Goal: Task Accomplishment & Management: Complete application form

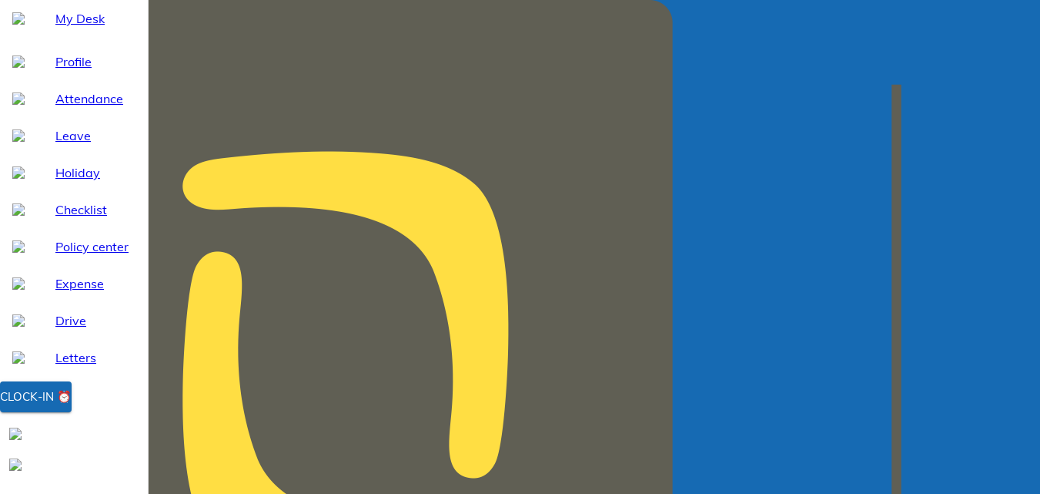
click at [72, 407] on div "Clock-in ⏰" at bounding box center [36, 397] width 72 height 20
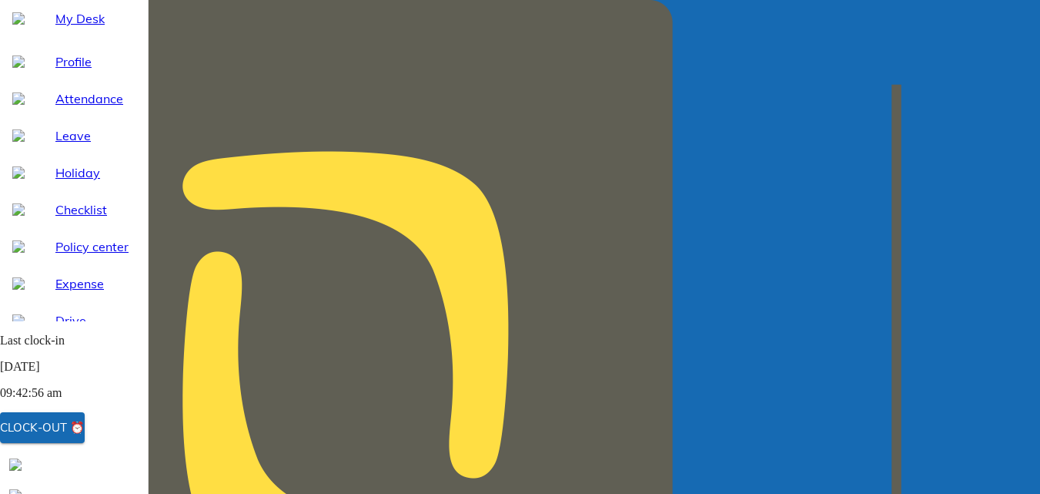
click at [62, 71] on span "Profile" at bounding box center [95, 61] width 80 height 18
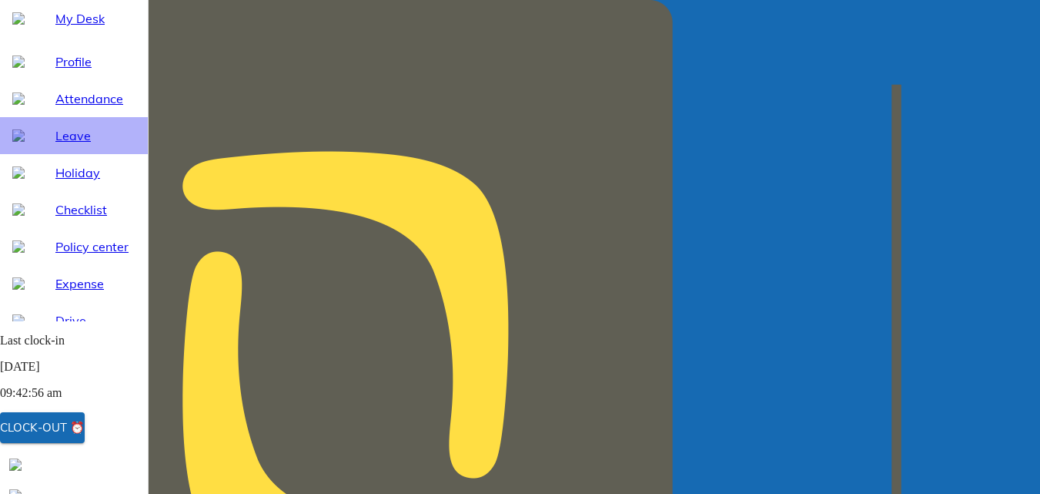
click at [61, 145] on span "Leave" at bounding box center [95, 135] width 80 height 18
select select "9"
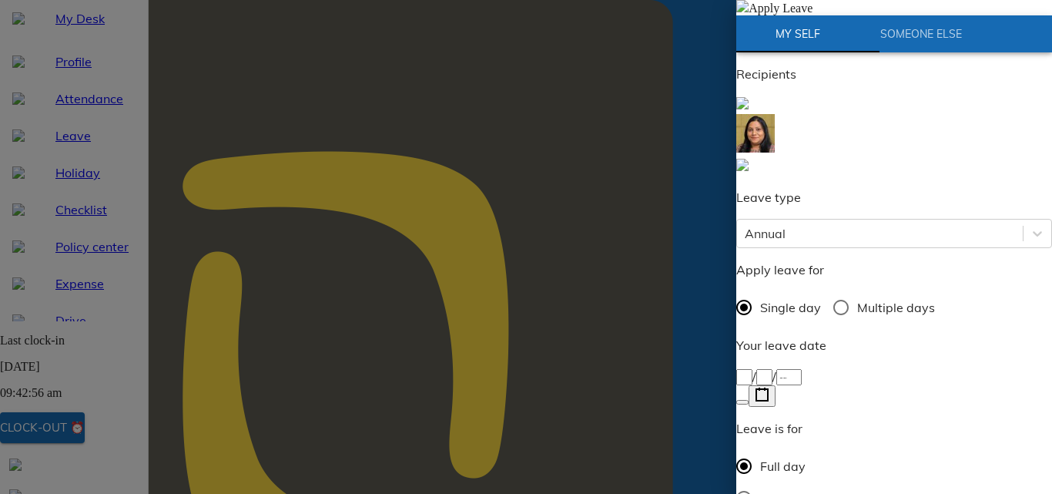
click at [769, 387] on icon "button" at bounding box center [762, 394] width 15 height 15
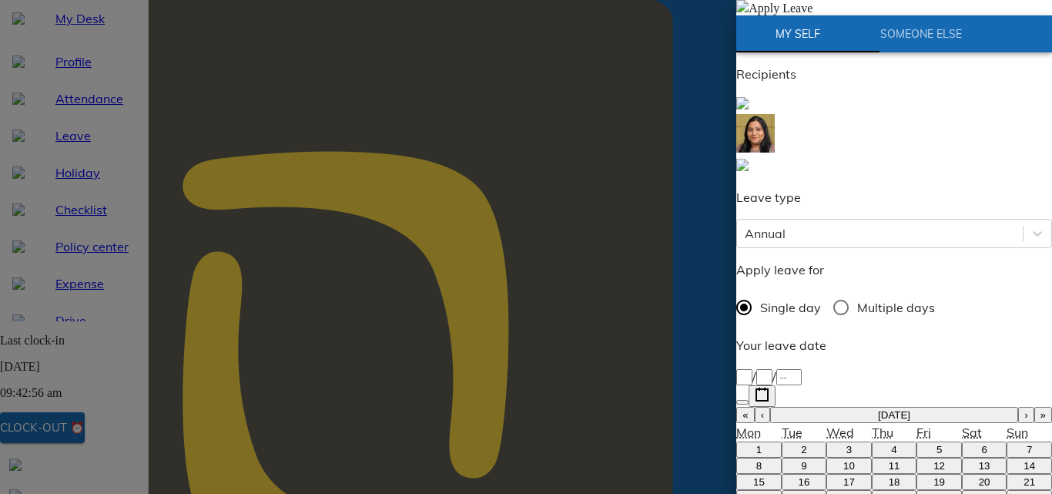
type input "[DATE]"
type input "29"
type input "9"
type input "2025"
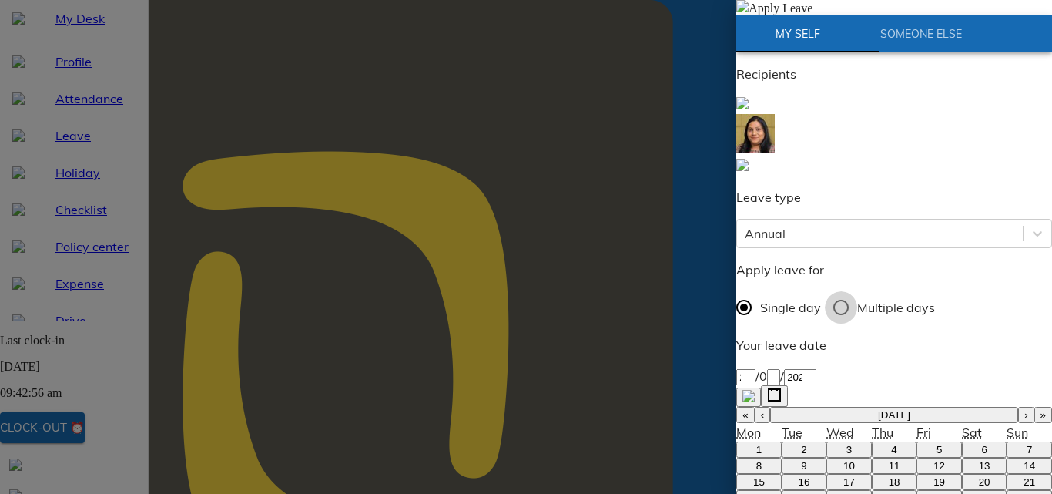
click at [847, 291] on input "Multiple days" at bounding box center [841, 307] width 32 height 32
radio input "true"
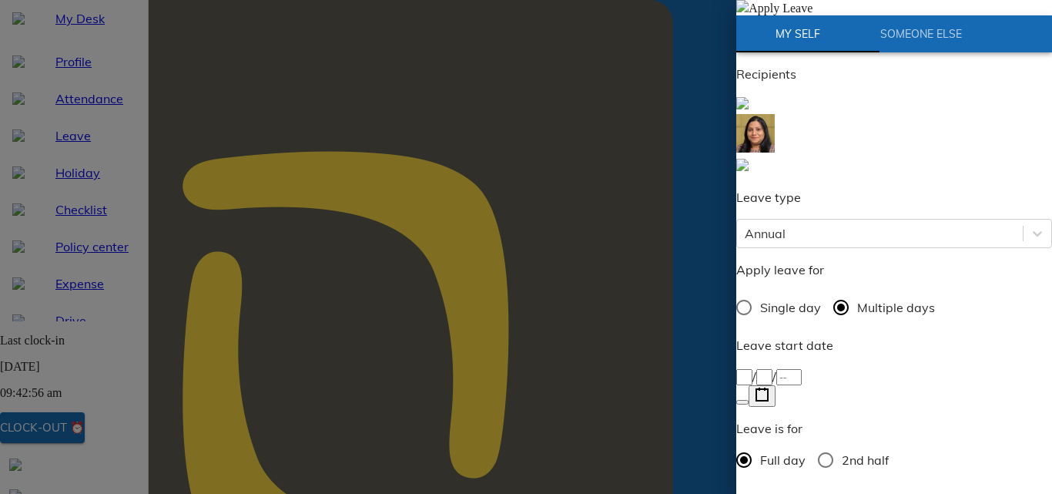
click at [769, 387] on icon "button" at bounding box center [762, 394] width 15 height 15
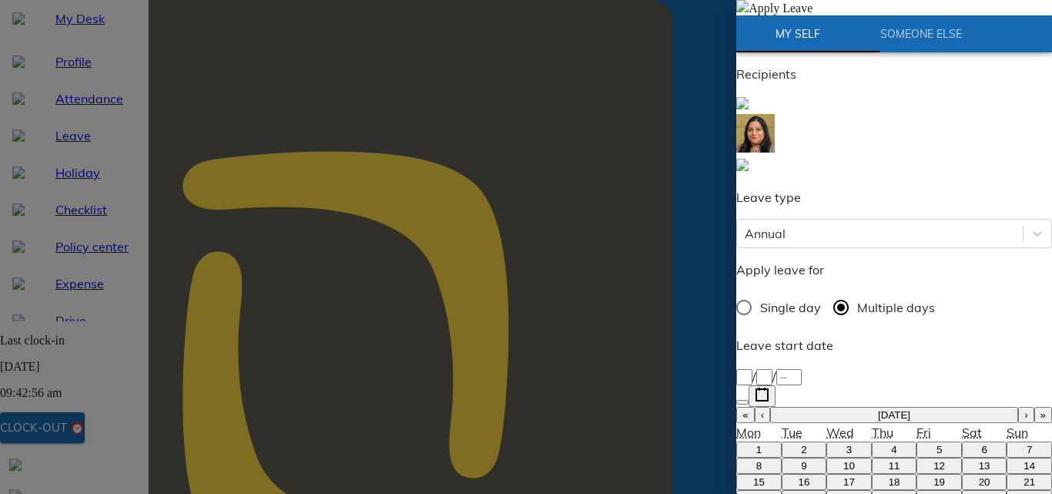
type input "[DATE]"
type input "29"
type input "9"
type input "2025"
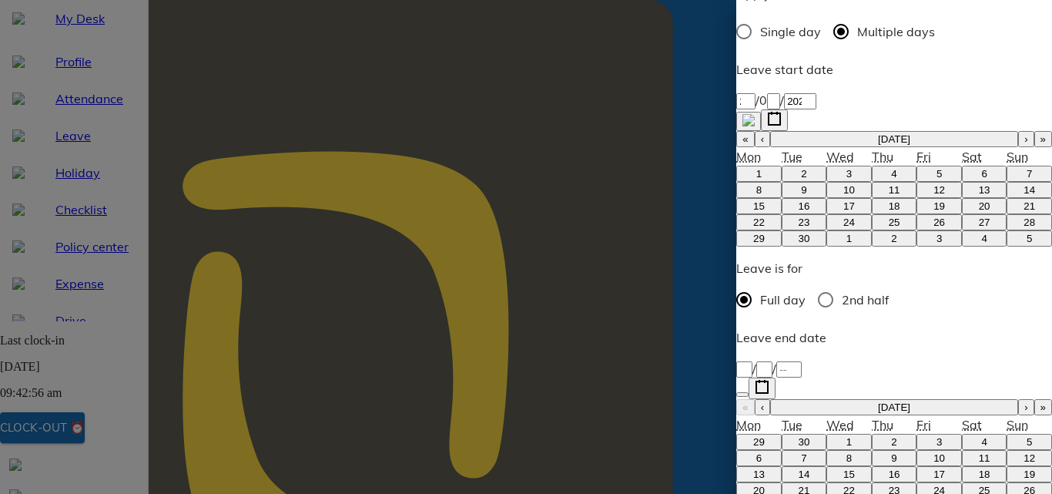
click at [846, 436] on abbr "1" at bounding box center [848, 442] width 5 height 12
type input "[DATE]"
type input "1"
type input "10"
type input "2025"
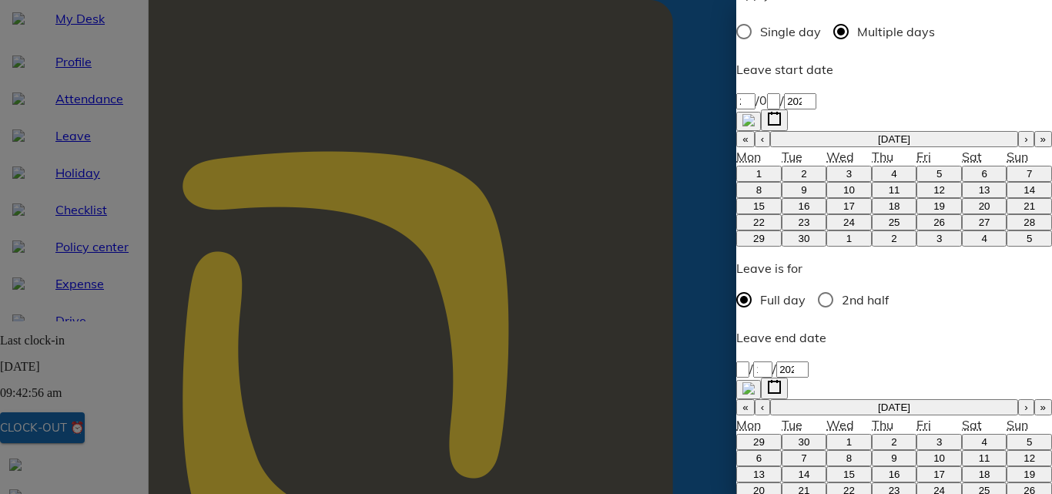
type input "mahua"
type textarea "D"
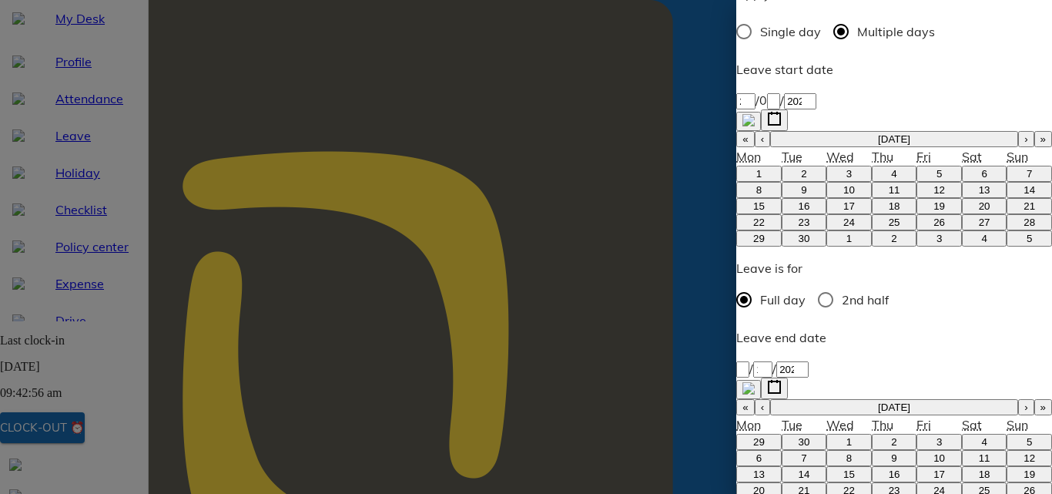
type textarea "x"
type textarea "Du"
type textarea "x"
type textarea "Due"
type textarea "x"
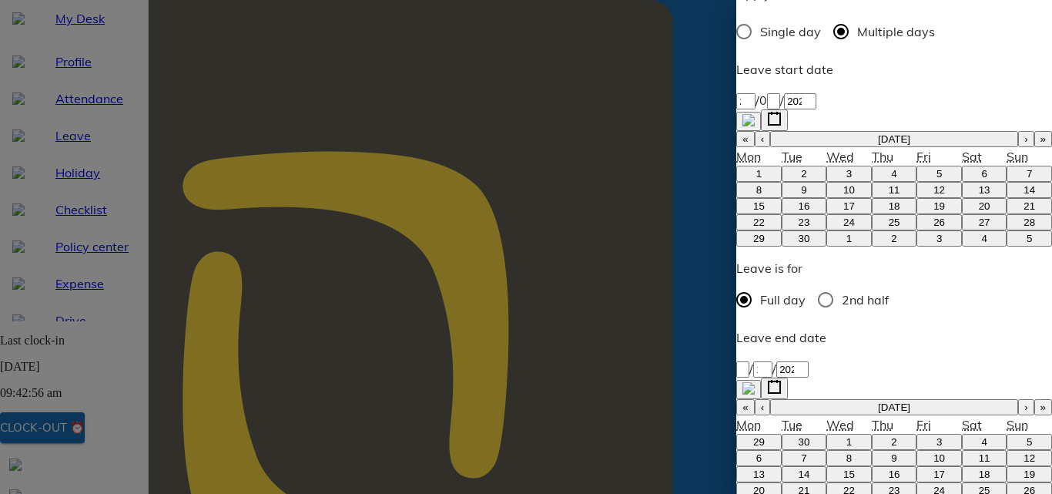
type textarea "Due"
type textarea "x"
type textarea "Due t"
type textarea "x"
type textarea "Due to"
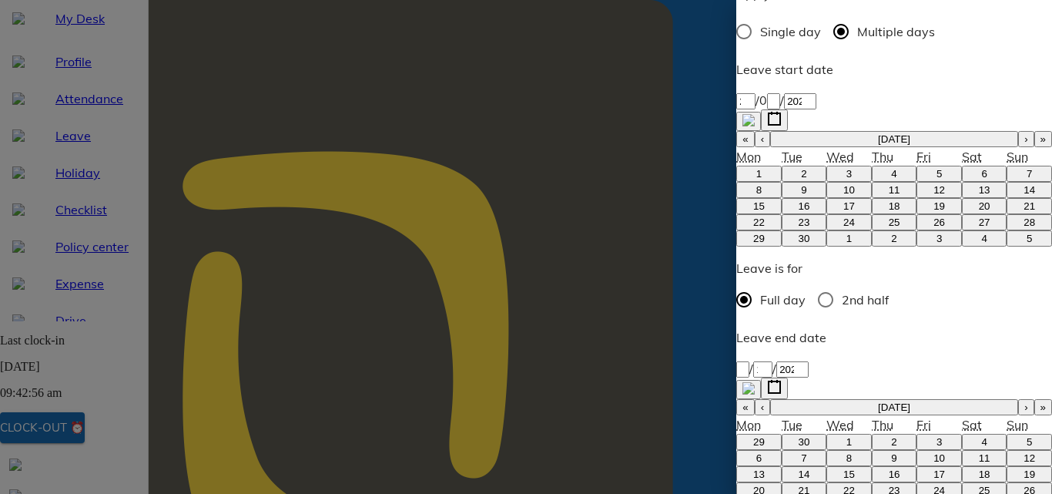
type textarea "x"
type textarea "Due to"
type textarea "x"
type textarea "Due to D"
type textarea "x"
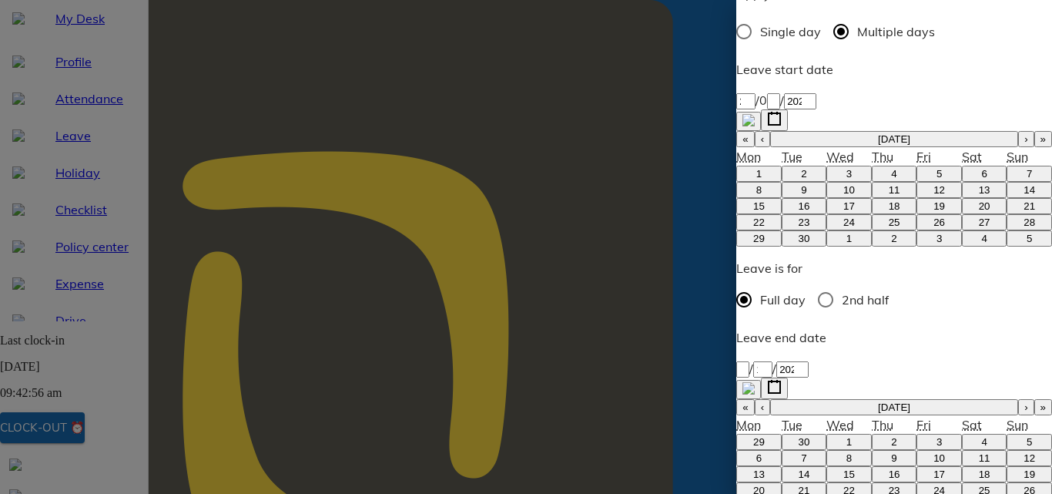
type textarea "Due to Du"
type textarea "x"
type textarea "Due to Dur"
type textarea "x"
type textarea "Due to Durg"
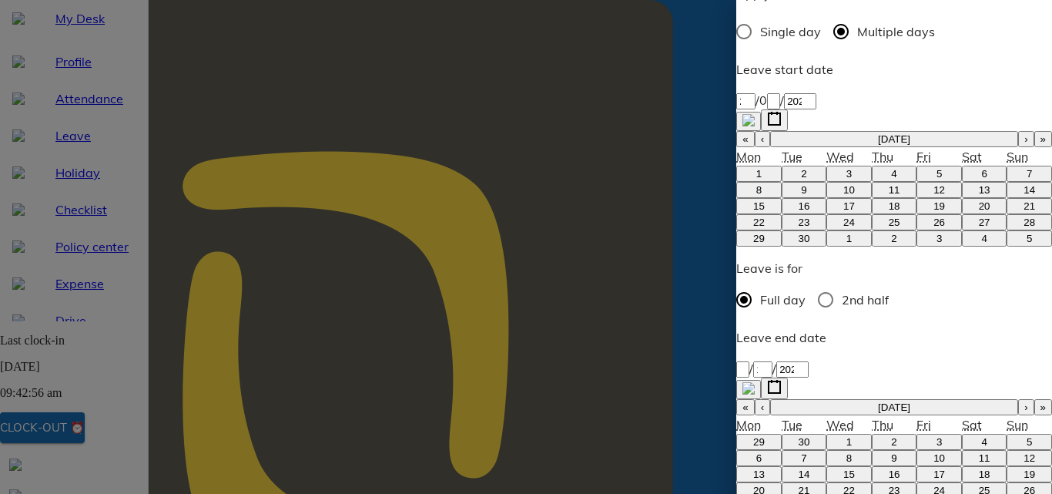
type textarea "x"
type textarea "Due to Durga"
type textarea "x"
type textarea "Due to Durga"
type textarea "x"
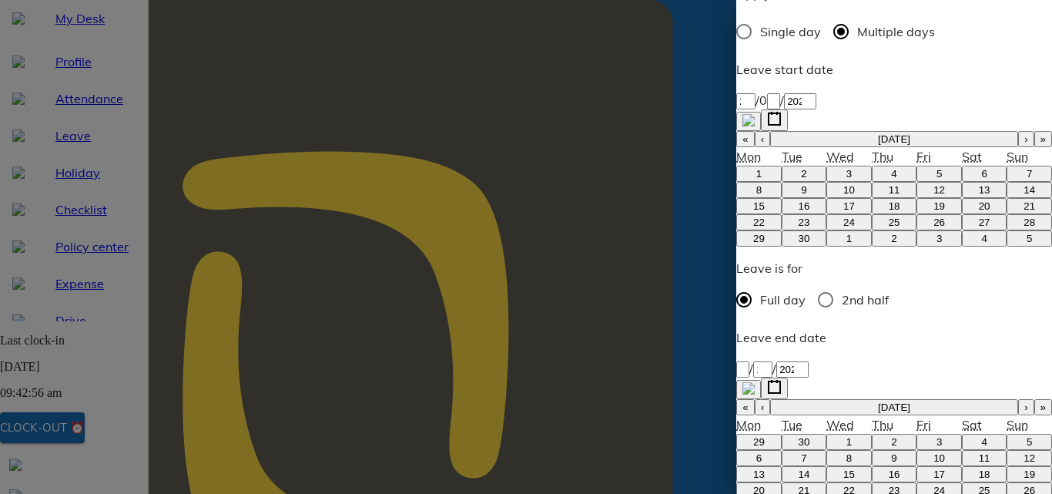
type textarea "Due to Durga p"
type textarea "x"
type textarea "Due to Durga po"
type textarea "x"
type textarea "Due to Durga poo"
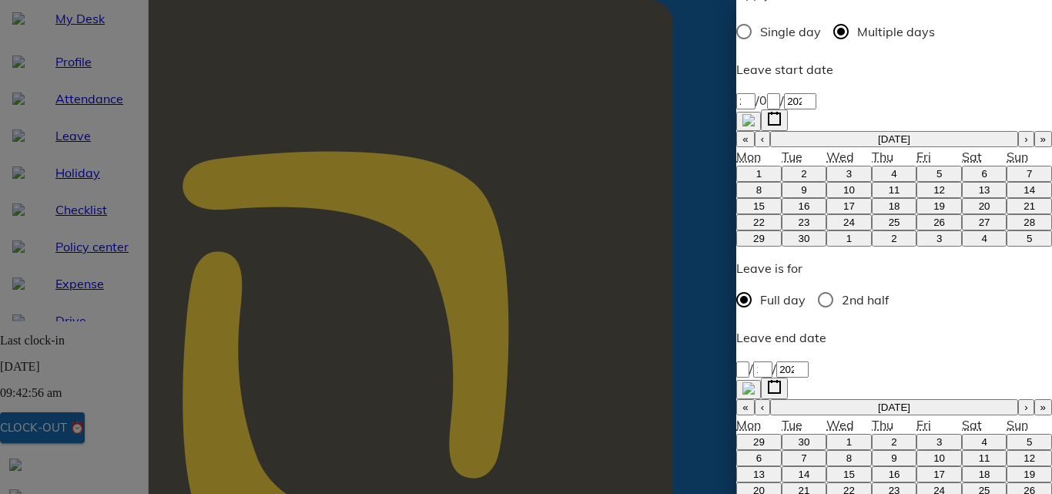
type textarea "x"
type textarea "Due to Durga pooj"
type textarea "x"
type textarea "Due to Durga pooja"
type textarea "x"
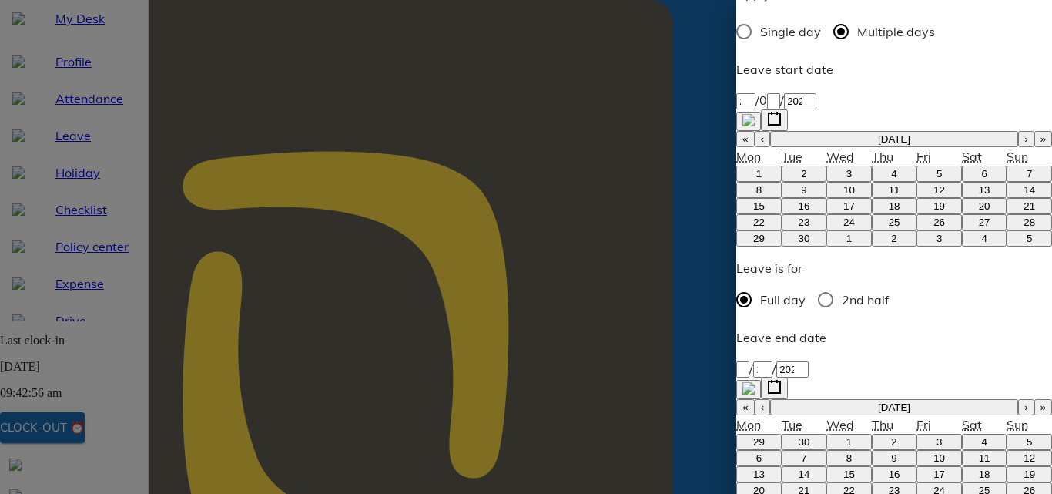
type textarea "Due to Durga pooja"
type textarea "x"
type textarea "Due to Durga pooja f"
type textarea "x"
type textarea "Due to Durga pooja fe"
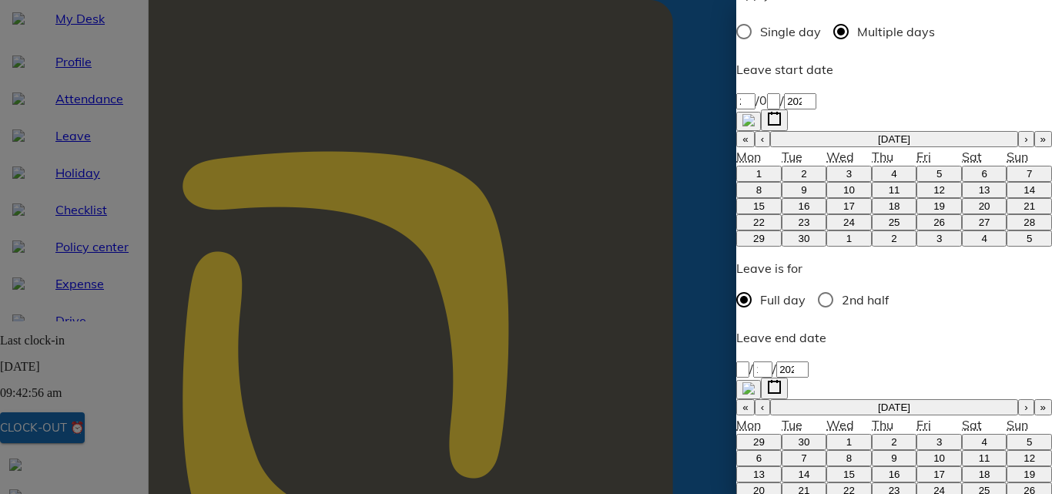
type textarea "x"
type textarea "Due to Durga pooja fes"
type textarea "x"
type textarea "Due to Durga pooja fest"
type textarea "x"
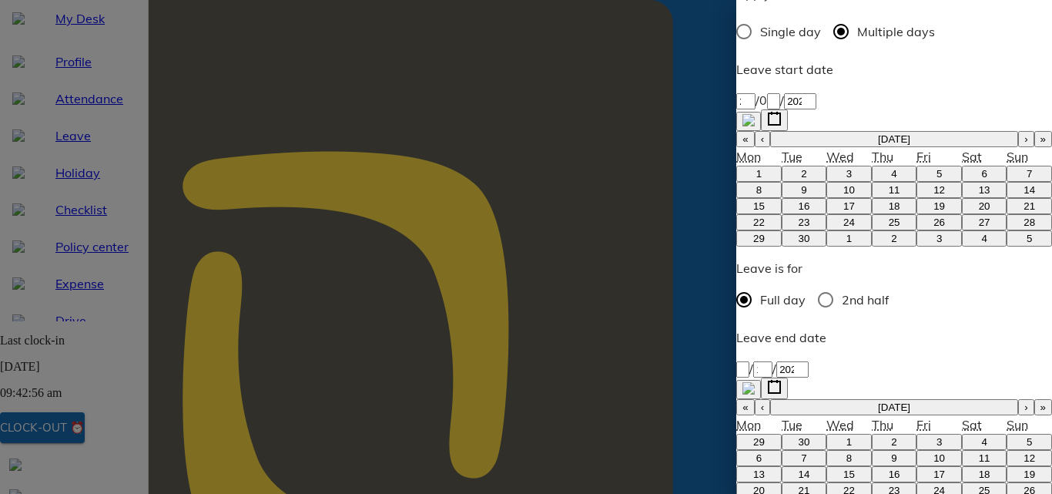
type textarea "Due to Durga pooja festi"
type textarea "x"
type textarea "Due to Durga pooja festiv"
type textarea "x"
type textarea "Due to Durga pooja festiva"
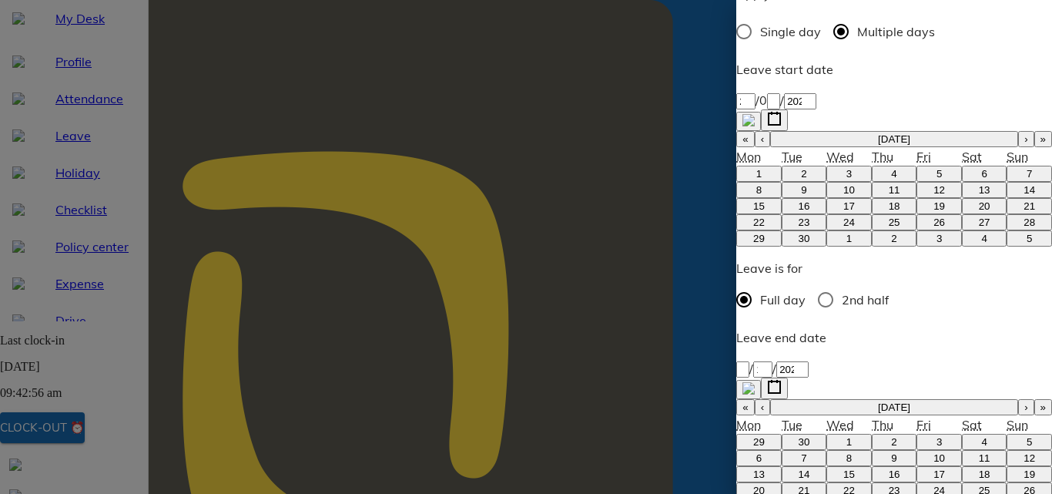
type textarea "x"
type textarea "Due to Durga pooja festival"
type textarea "x"
type textarea "Due to Durga pooja festival"
type textarea "x"
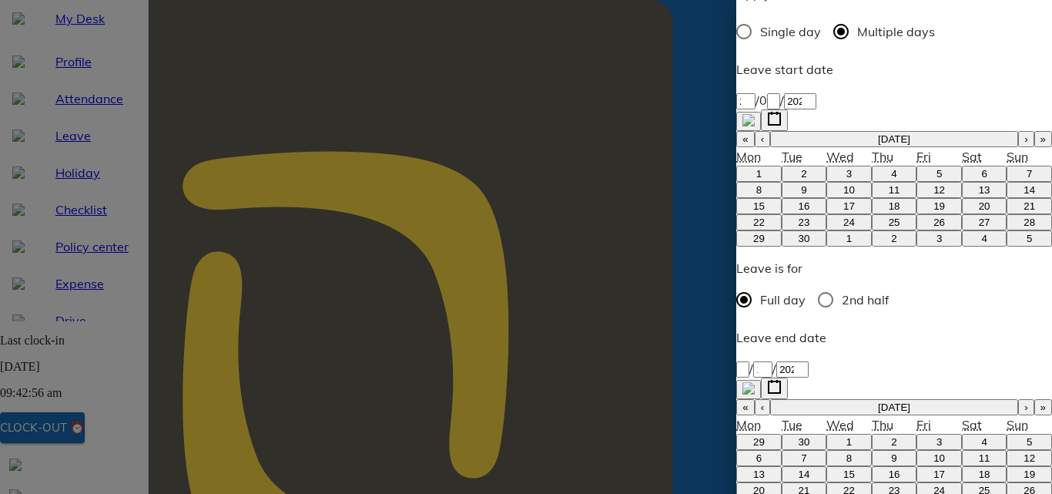
type textarea "Due to Druga pooja festival"
type textarea "x"
type textarea "Due to Druga pooja festival"
type textarea "x"
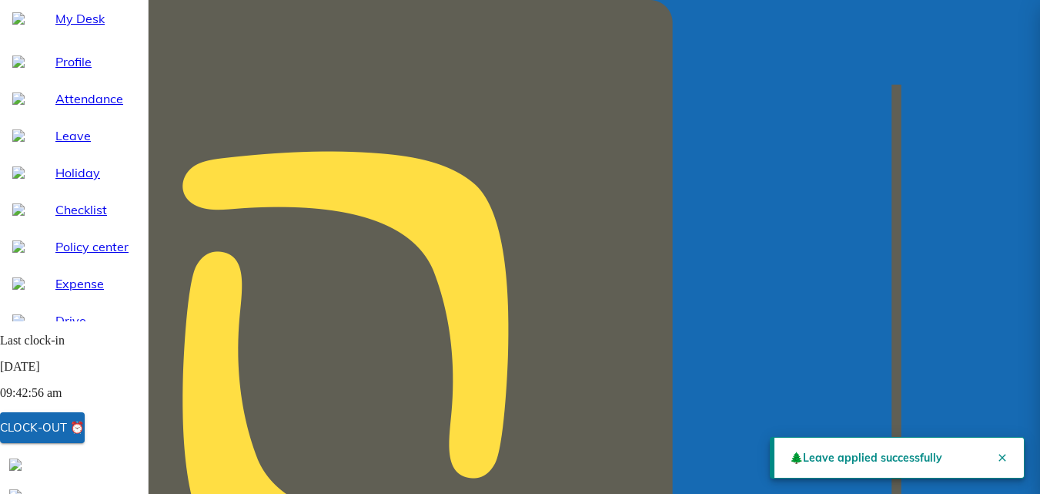
scroll to position [23, 0]
click at [996, 454] on icon "Close" at bounding box center [1002, 457] width 12 height 12
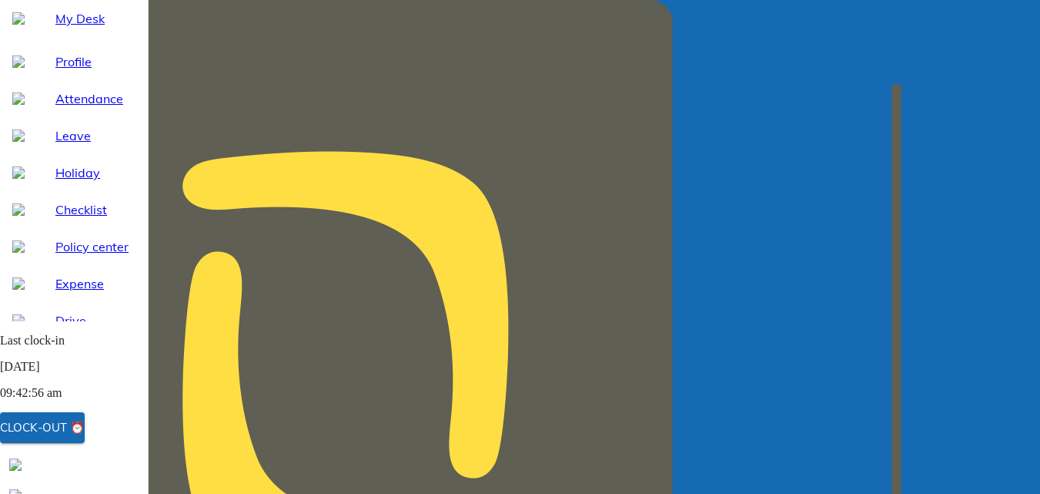
scroll to position [0, 0]
